Goal: Transaction & Acquisition: Book appointment/travel/reservation

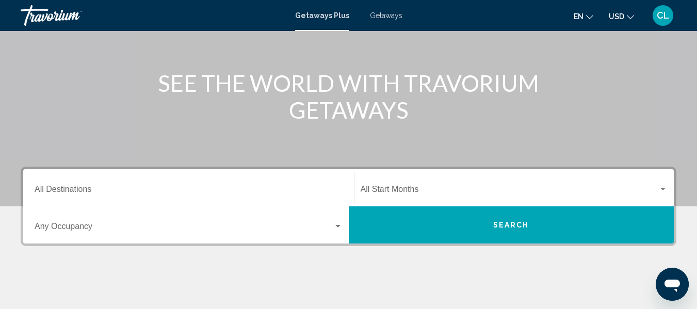
scroll to position [124, 0]
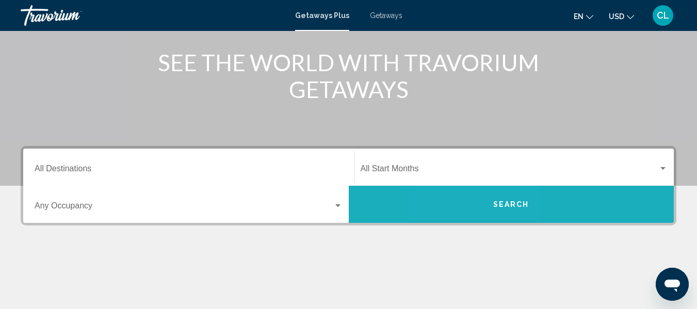
click at [476, 208] on button "Search" at bounding box center [512, 204] width 326 height 37
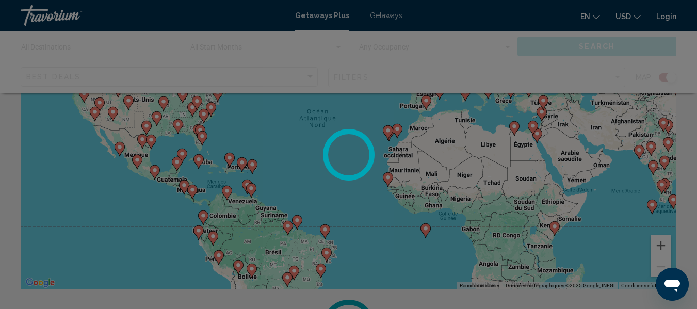
scroll to position [124, 0]
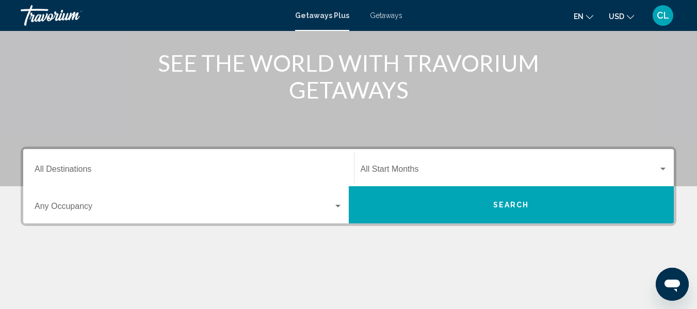
scroll to position [124, 0]
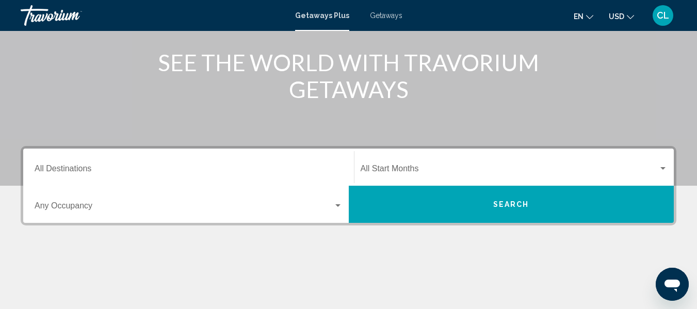
click at [491, 201] on button "Search" at bounding box center [512, 204] width 326 height 37
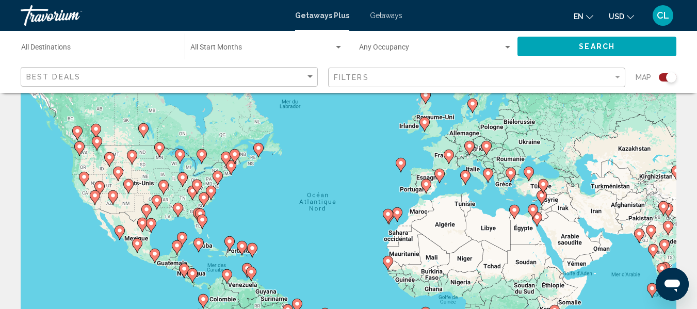
scroll to position [41, 0]
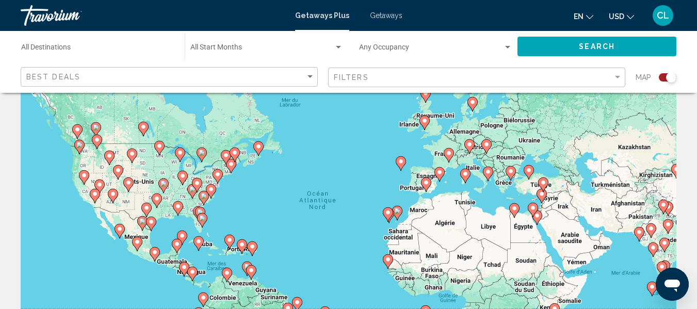
click at [178, 240] on icon "Main content" at bounding box center [176, 245] width 9 height 13
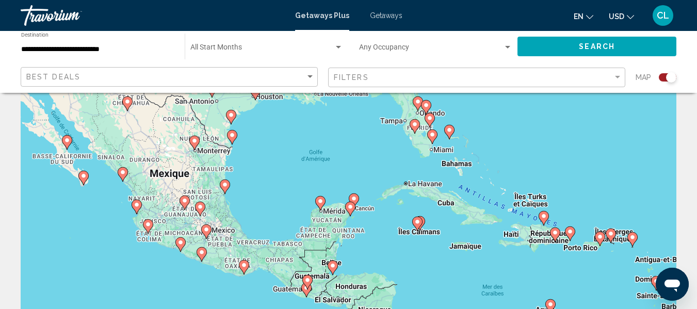
click at [350, 198] on icon "Main content" at bounding box center [353, 200] width 9 height 13
type input "**********"
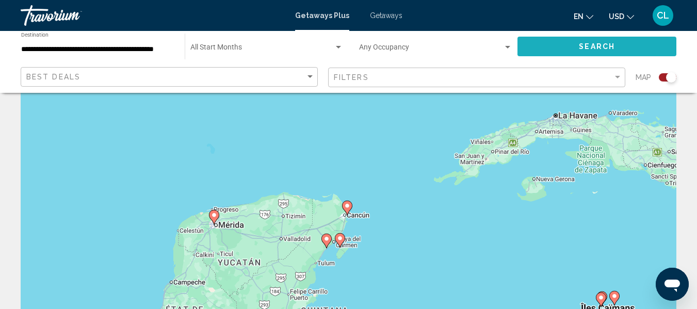
click at [607, 44] on span "Search" at bounding box center [597, 47] width 36 height 8
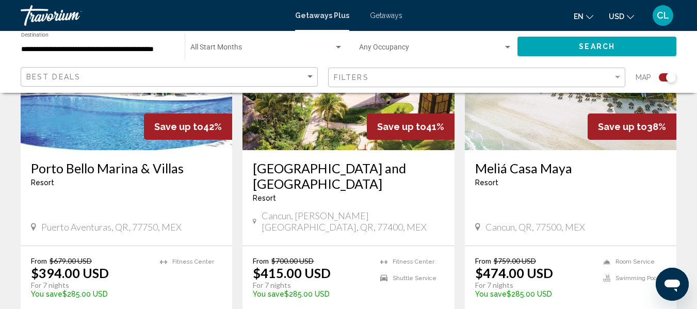
scroll to position [475, 0]
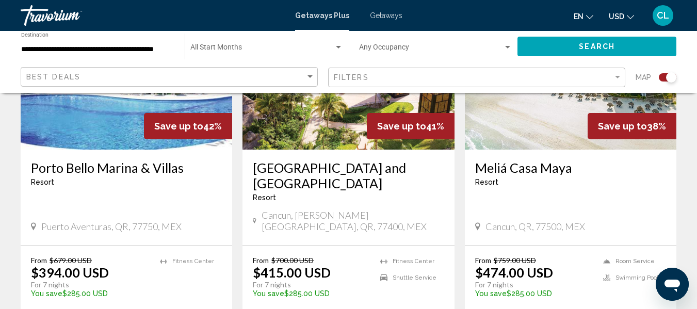
click at [619, 11] on button "USD USD ($) MXN (Mex$) CAD (Can$) GBP (£) EUR (€) AUD (A$) NZD (NZ$) CNY (CN¥)" at bounding box center [621, 16] width 25 height 15
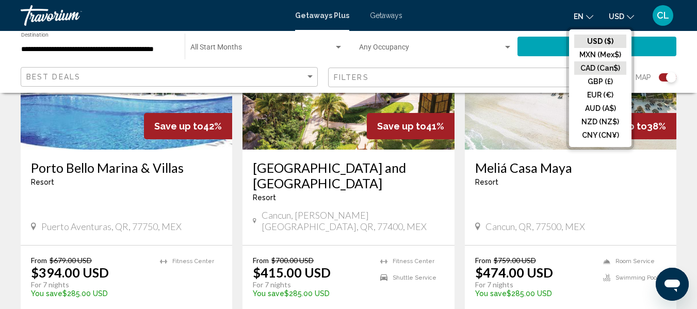
click at [600, 70] on button "CAD (Can$)" at bounding box center [600, 67] width 52 height 13
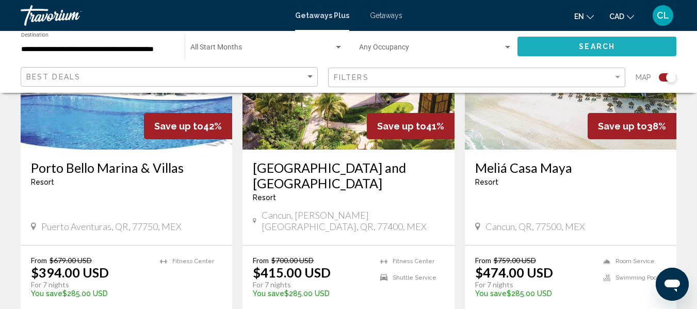
click at [592, 43] on span "Search" at bounding box center [597, 47] width 36 height 8
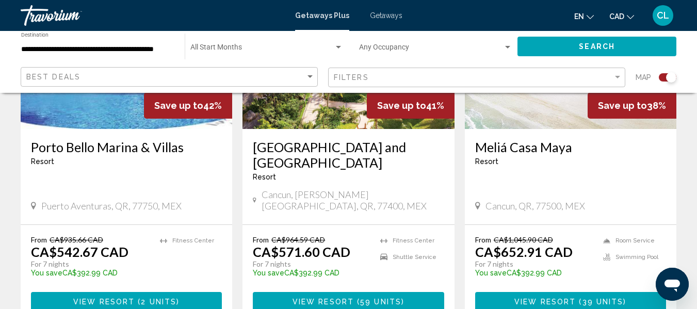
scroll to position [516, 0]
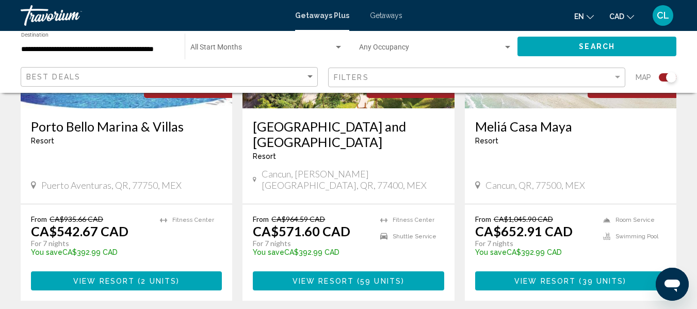
click at [581, 277] on span "( 39 units )" at bounding box center [601, 281] width 51 height 8
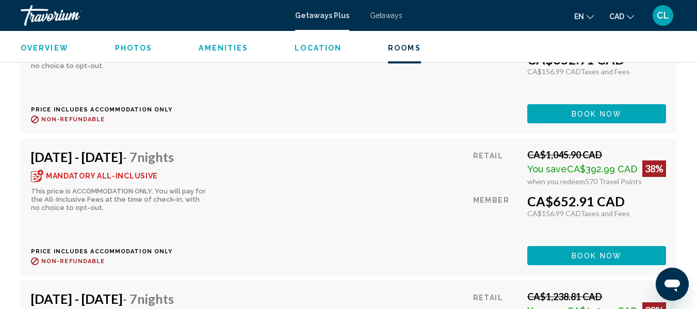
scroll to position [2495, 0]
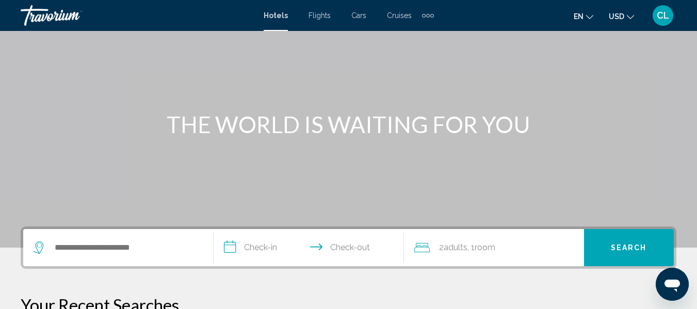
scroll to position [83, 0]
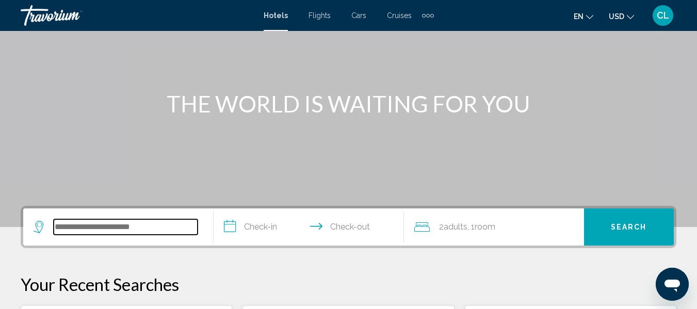
click at [79, 228] on input "Search widget" at bounding box center [126, 226] width 144 height 15
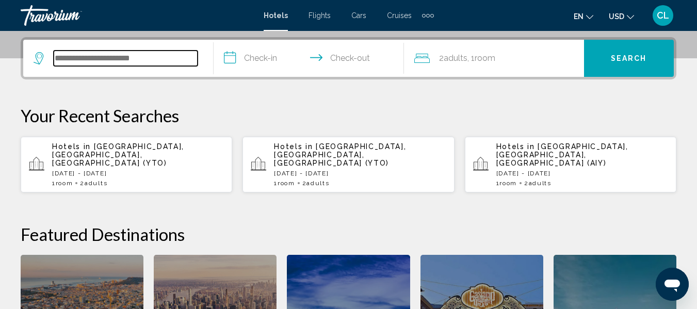
scroll to position [255, 0]
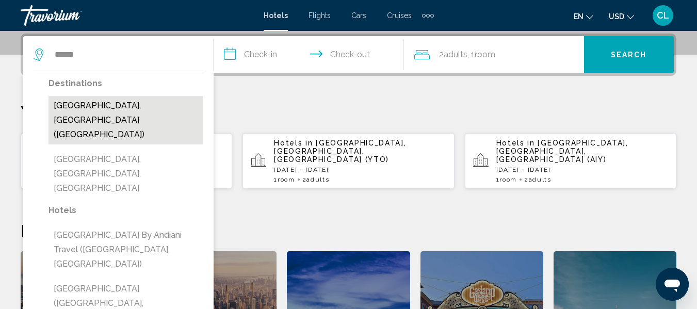
click at [71, 102] on button "[GEOGRAPHIC_DATA], [GEOGRAPHIC_DATA] ([GEOGRAPHIC_DATA])" at bounding box center [125, 120] width 155 height 48
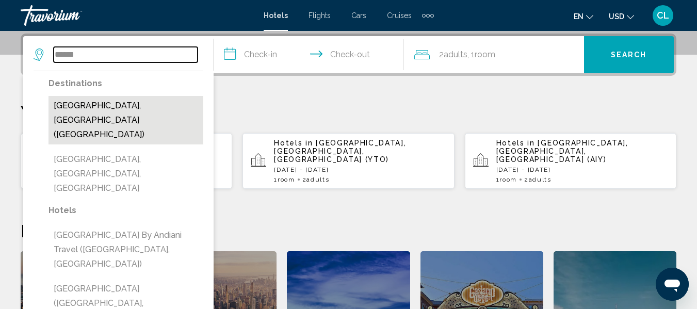
type input "**********"
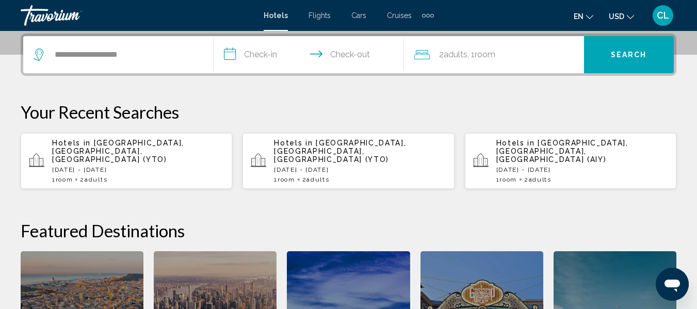
click at [228, 55] on input "**********" at bounding box center [311, 56] width 195 height 40
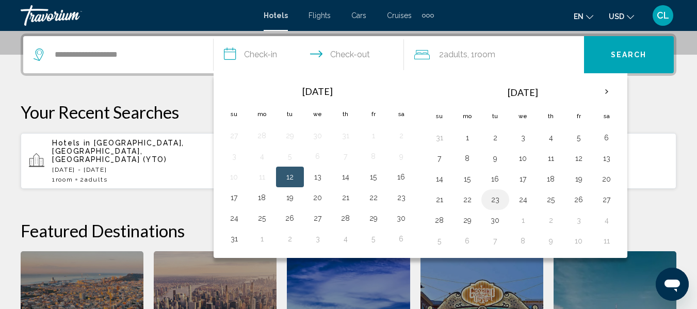
click at [495, 201] on button "23" at bounding box center [495, 199] width 17 height 14
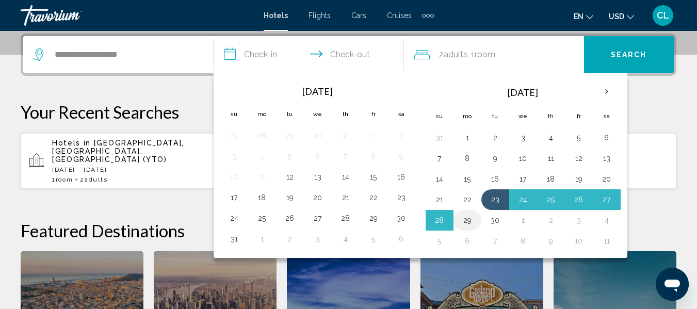
click at [464, 210] on td "29" at bounding box center [468, 220] width 28 height 21
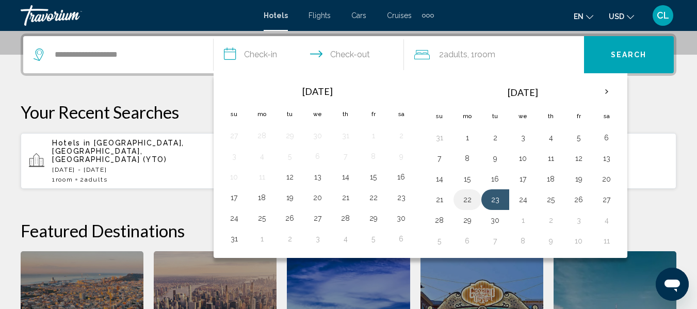
click at [467, 196] on button "22" at bounding box center [467, 199] width 17 height 14
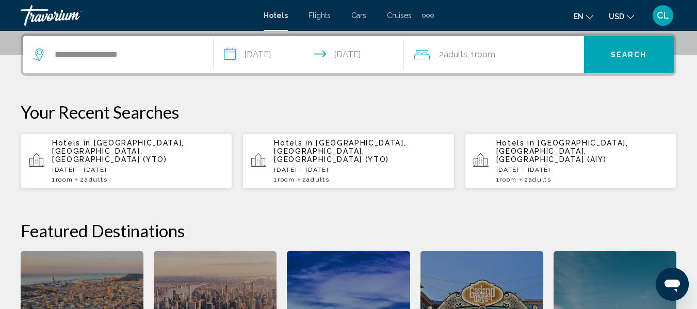
click at [347, 51] on input "**********" at bounding box center [311, 56] width 195 height 40
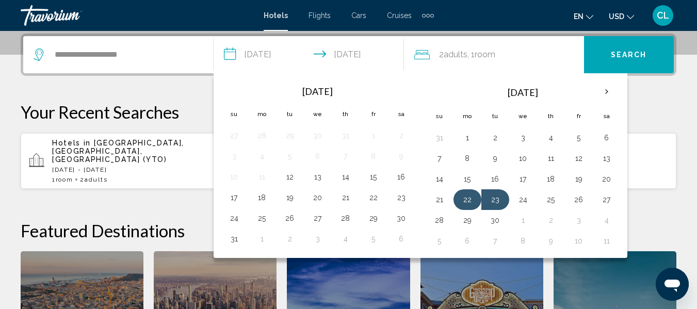
click at [465, 194] on button "22" at bounding box center [467, 199] width 17 height 14
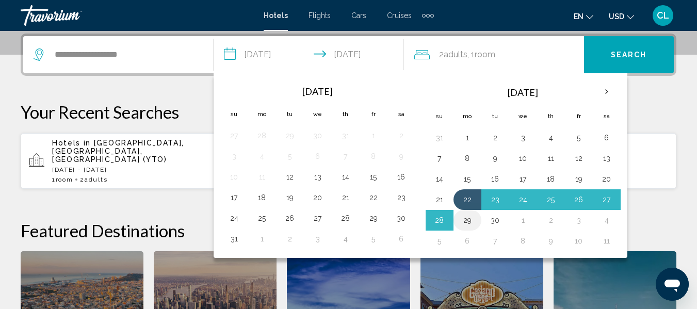
click at [466, 219] on button "29" at bounding box center [467, 220] width 17 height 14
type input "**********"
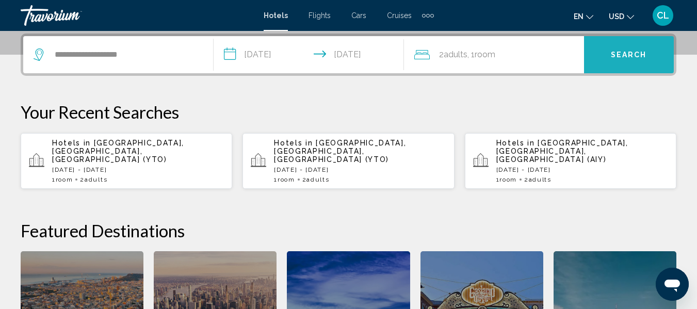
click at [622, 57] on span "Search" at bounding box center [629, 55] width 36 height 8
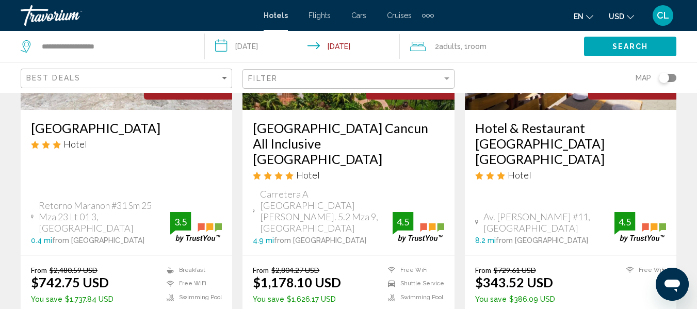
scroll to position [186, 0]
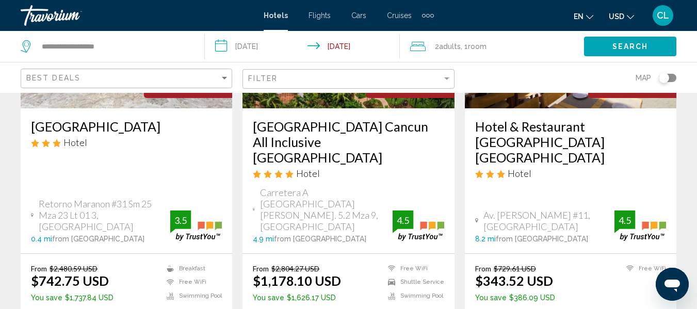
click at [618, 15] on span "USD" at bounding box center [616, 16] width 15 height 8
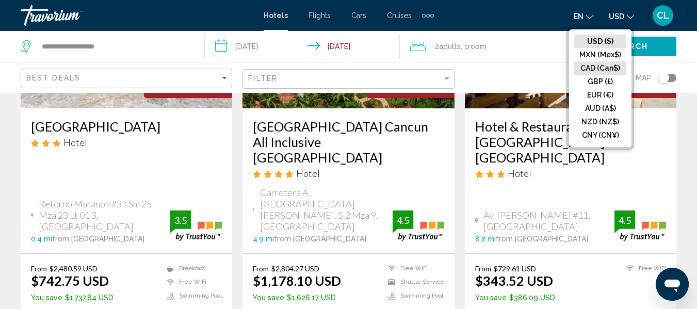
click at [598, 69] on button "CAD (Can$)" at bounding box center [600, 67] width 52 height 13
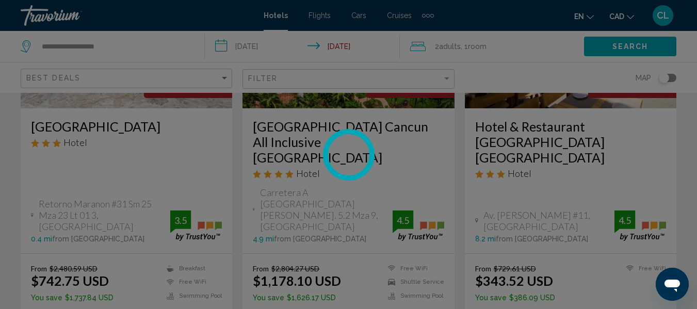
scroll to position [30, 0]
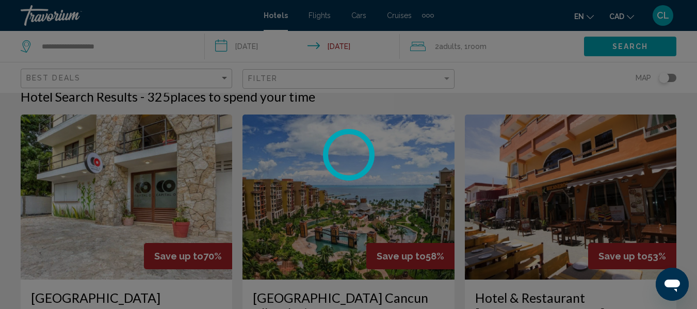
scroll to position [186, 0]
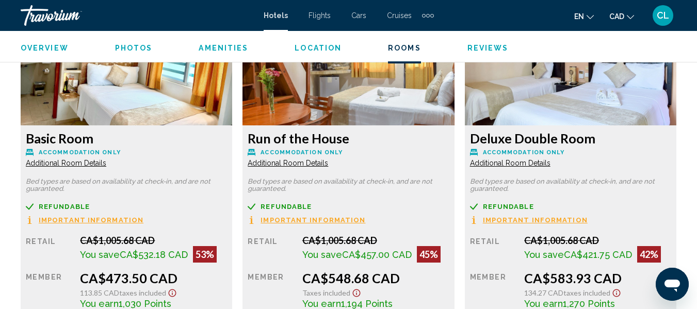
scroll to position [1690, 0]
